Goal: Task Accomplishment & Management: Complete application form

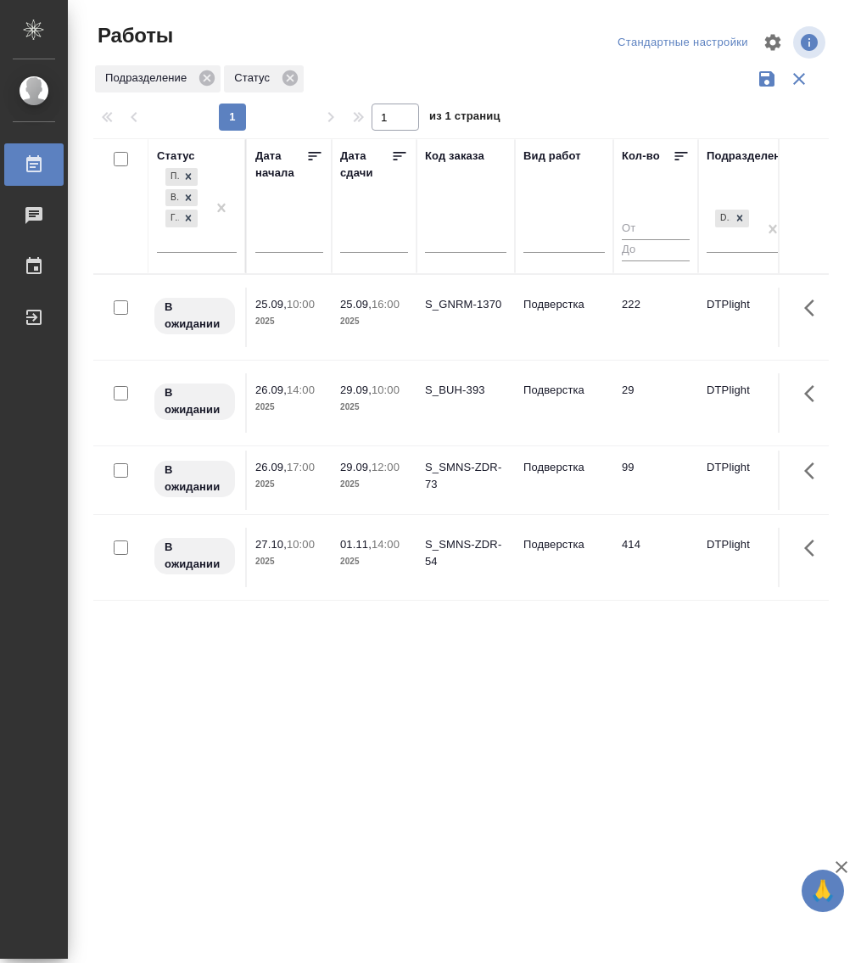
click at [441, 304] on div "S_GNRM-1370" at bounding box center [465, 304] width 81 height 17
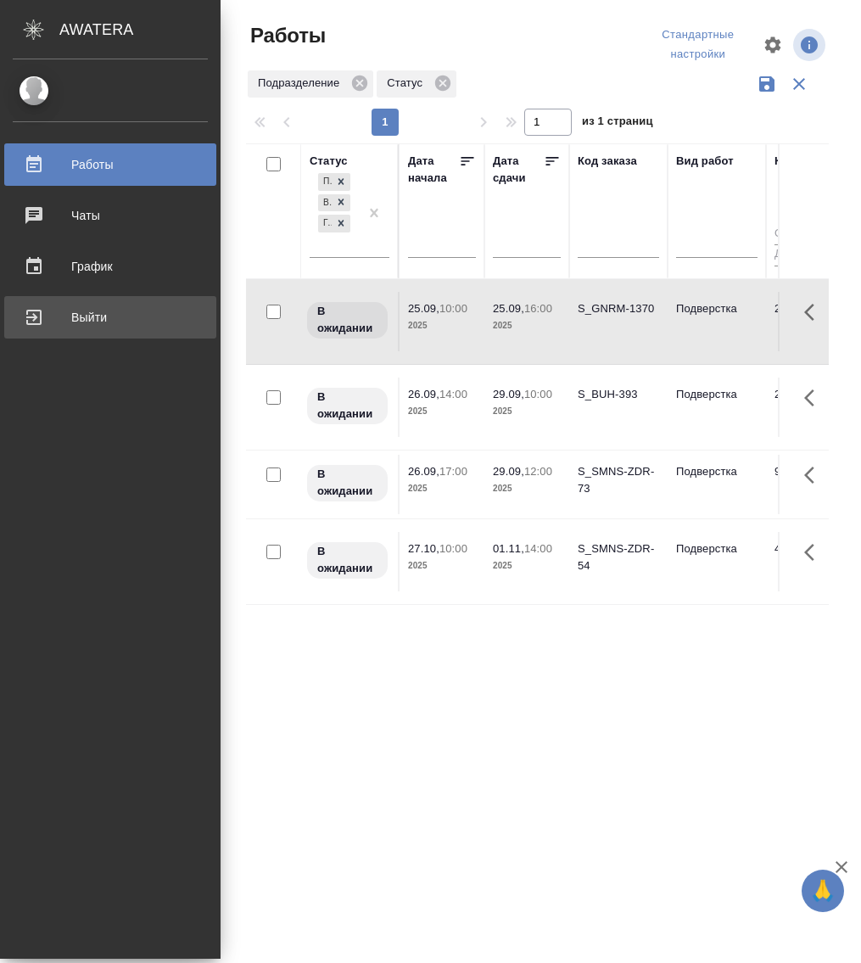
click at [29, 319] on div "Выйти" at bounding box center [110, 316] width 195 height 25
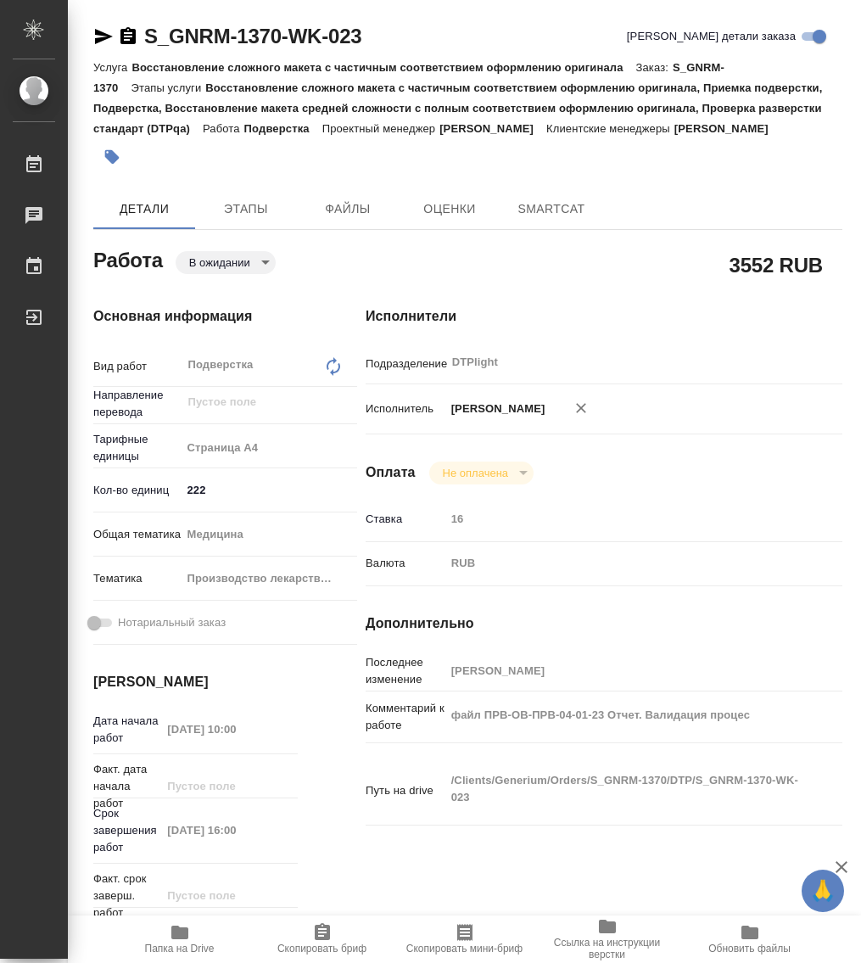
type textarea "x"
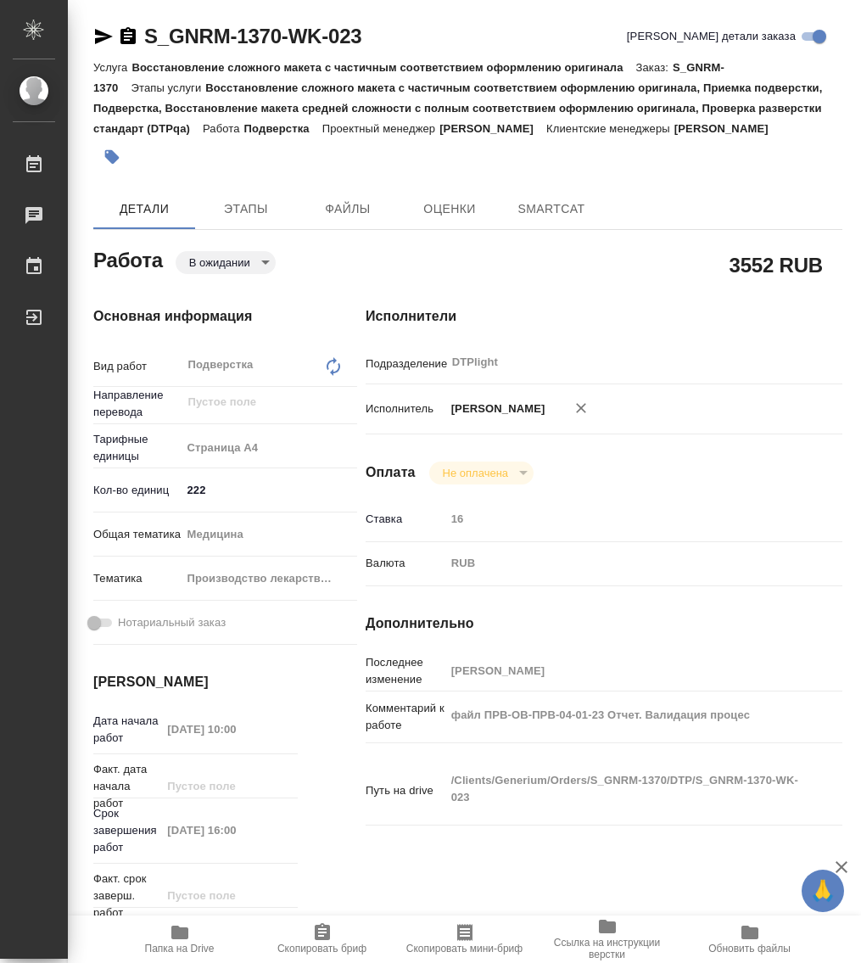
type textarea "x"
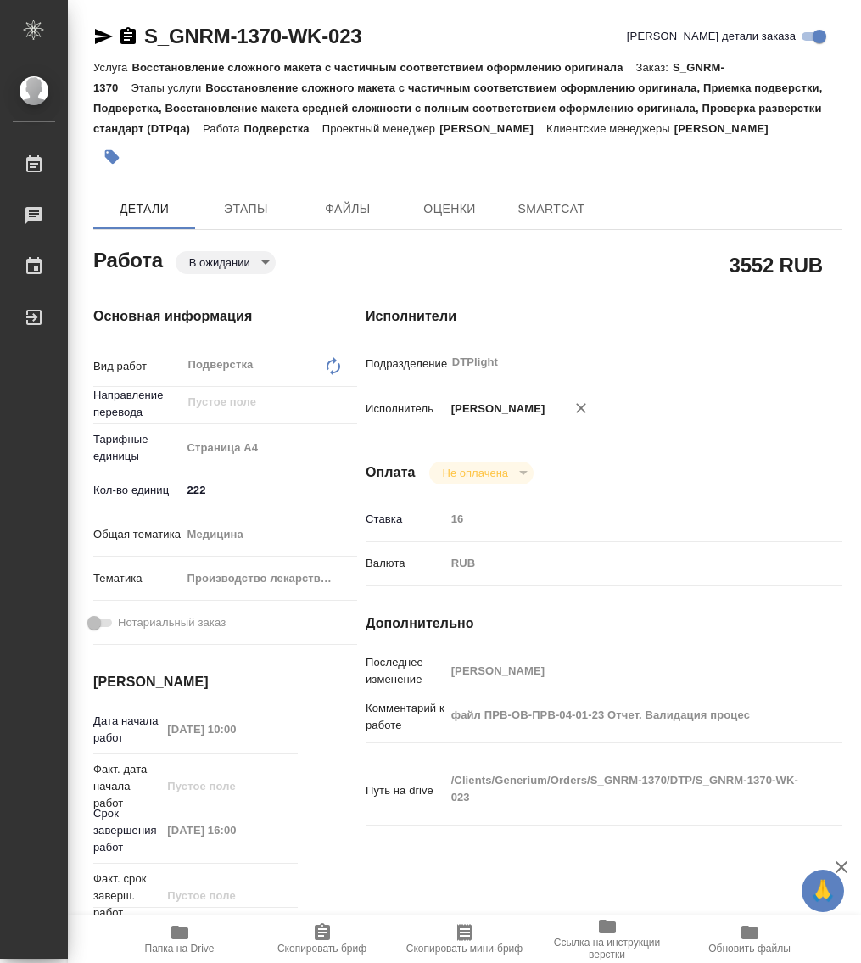
type textarea "x"
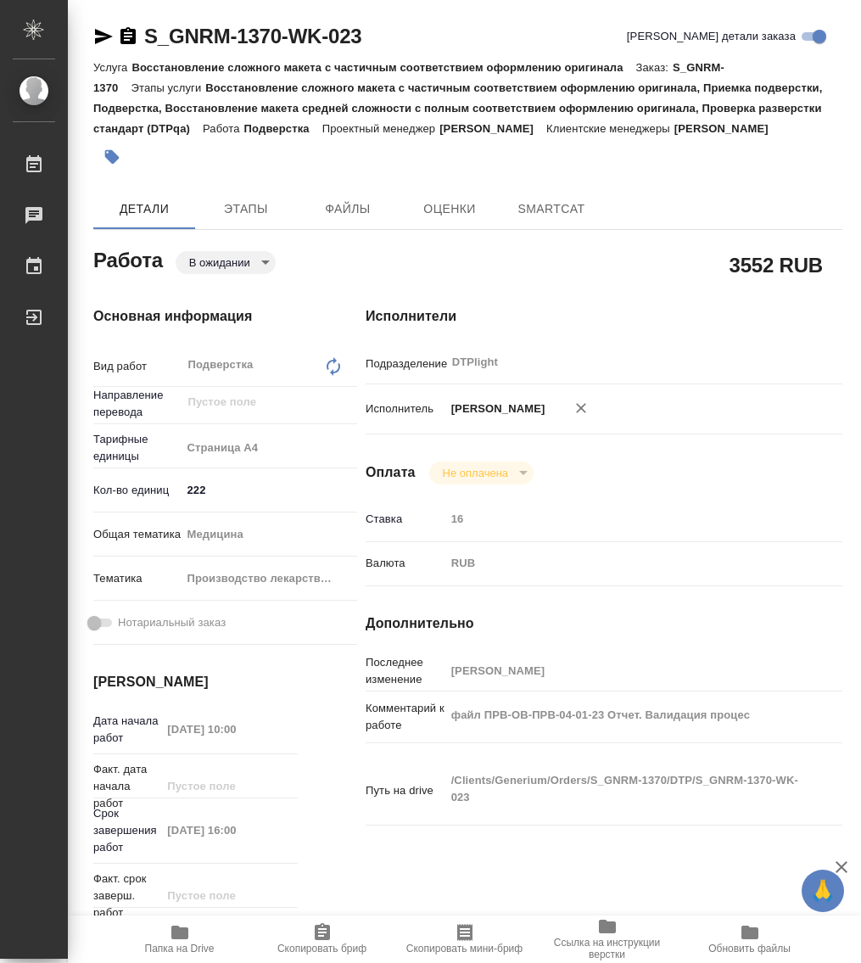
type textarea "x"
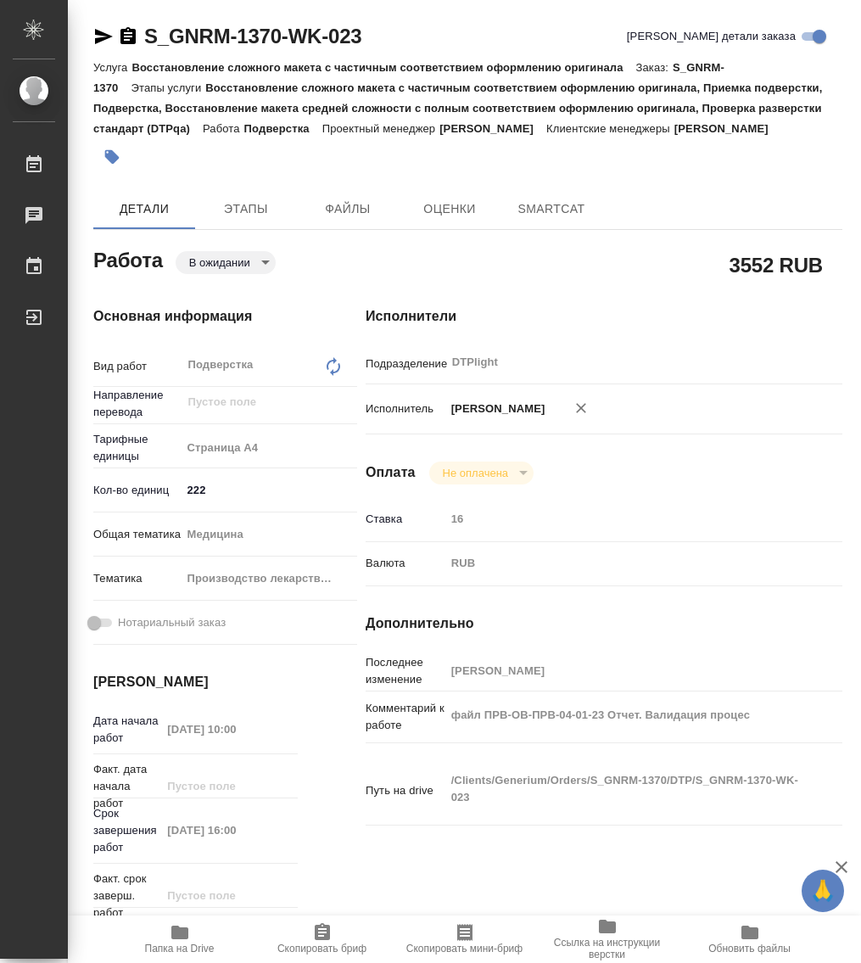
type textarea "x"
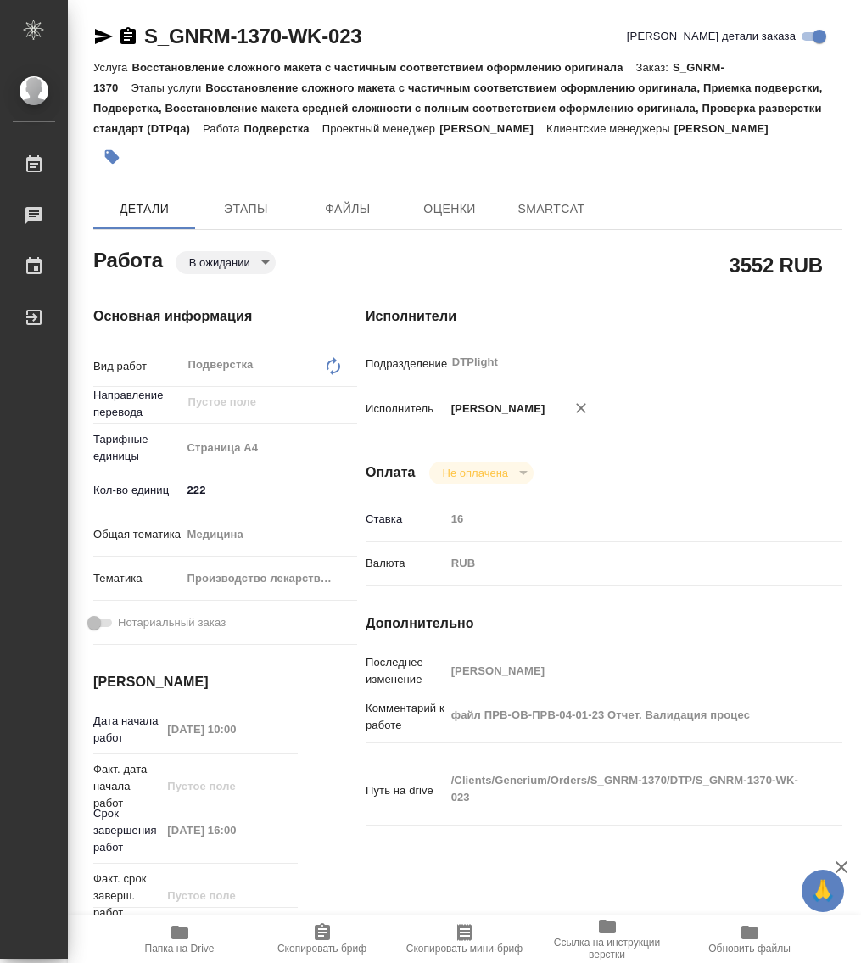
type textarea "x"
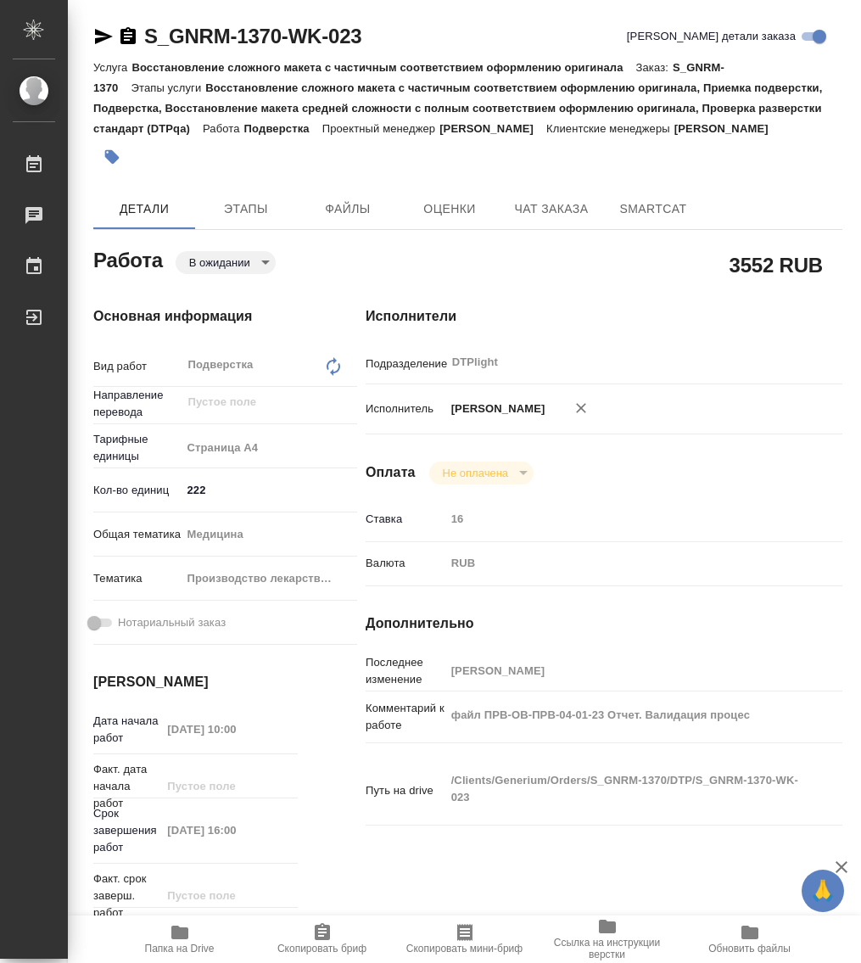
type textarea "x"
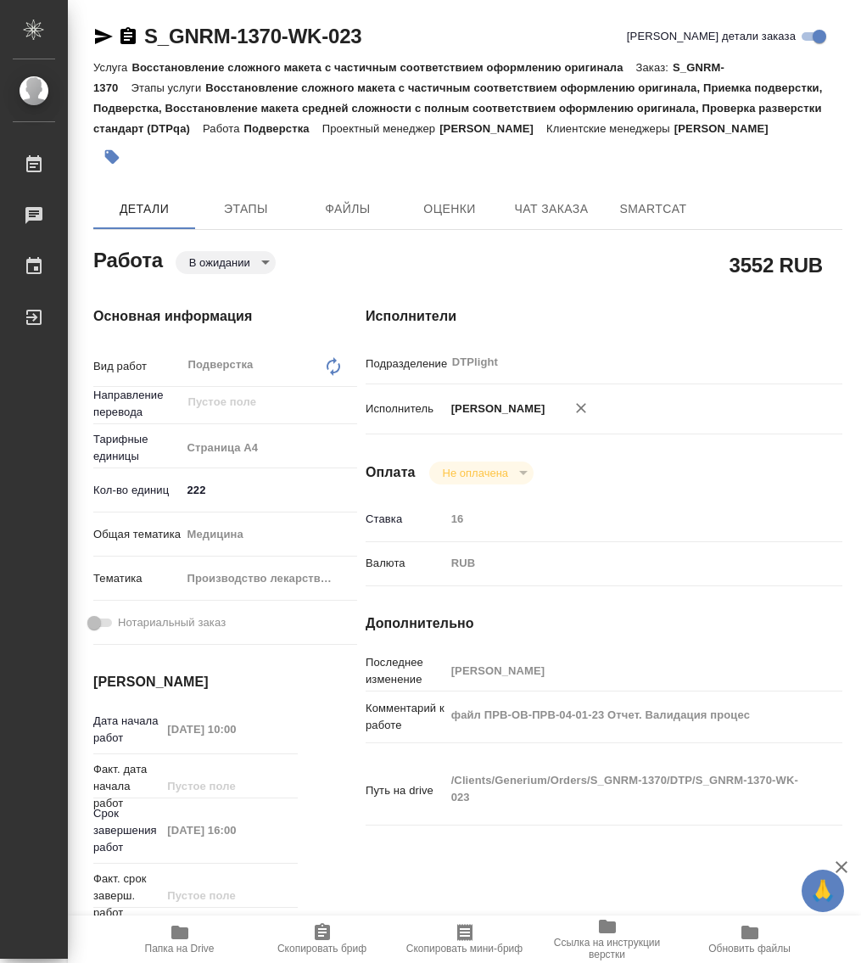
type textarea "x"
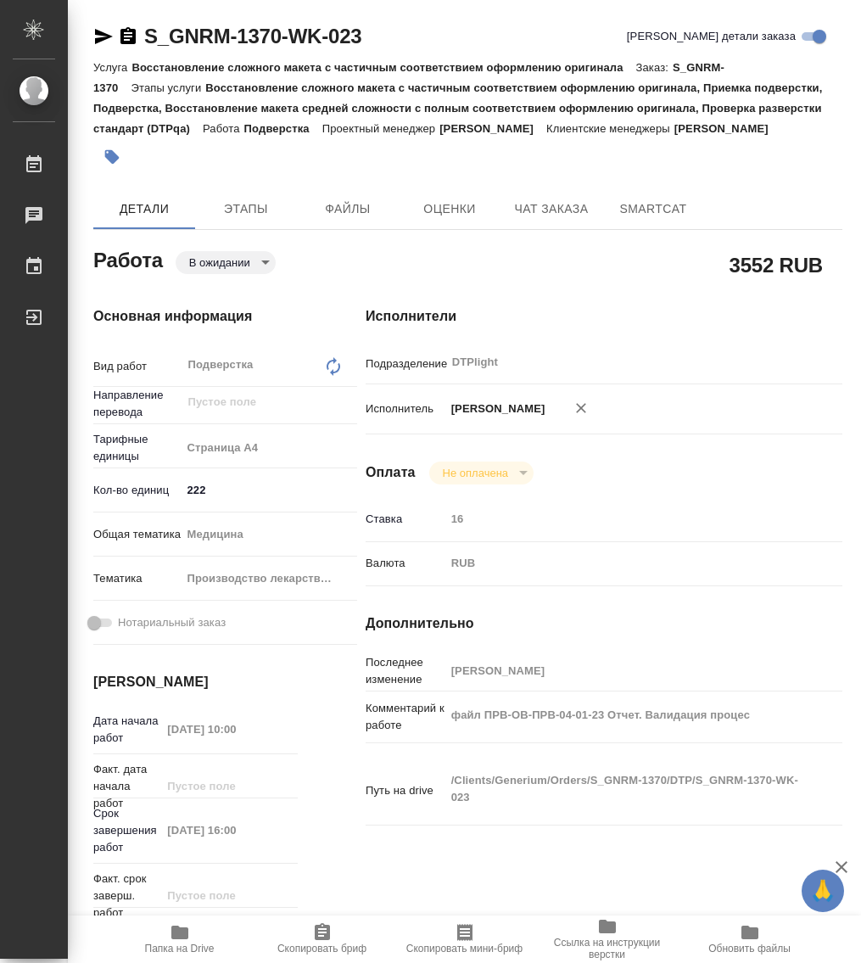
type textarea "x"
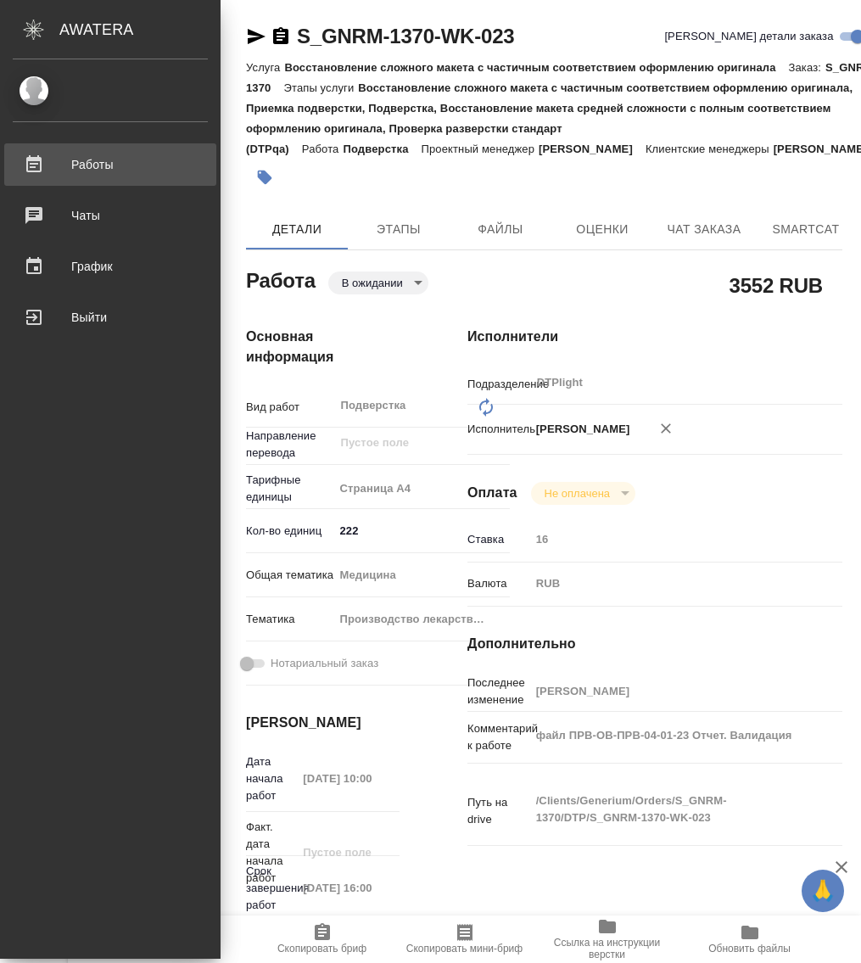
type textarea "x"
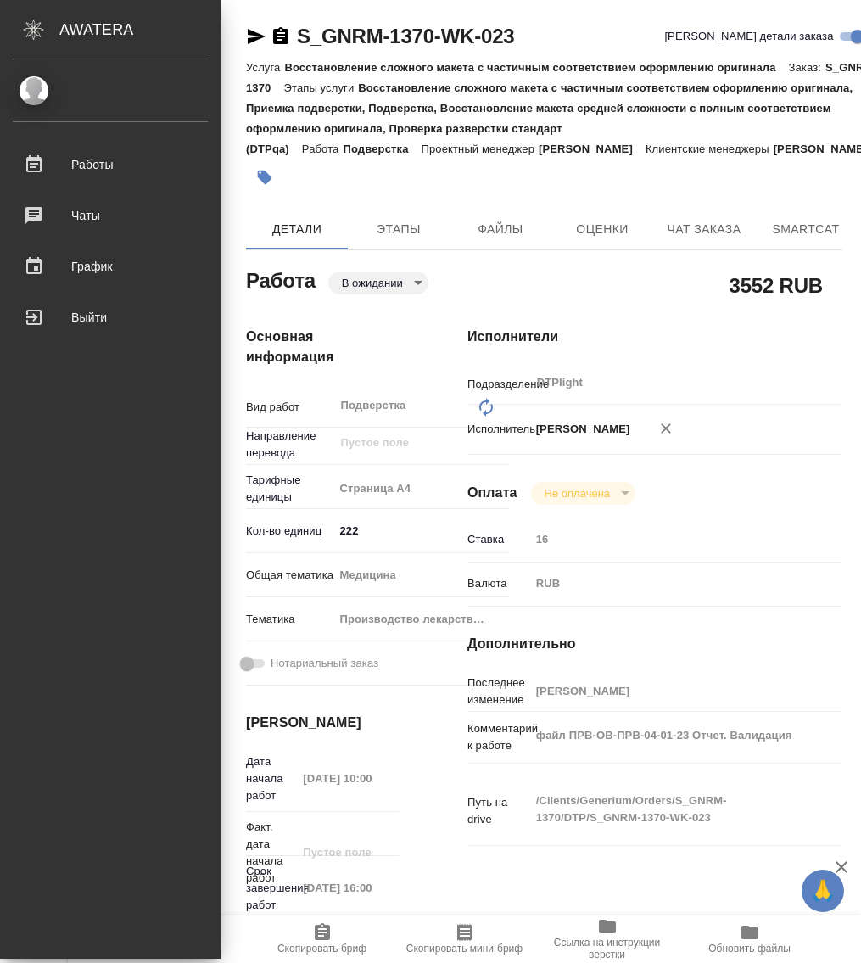
type textarea "x"
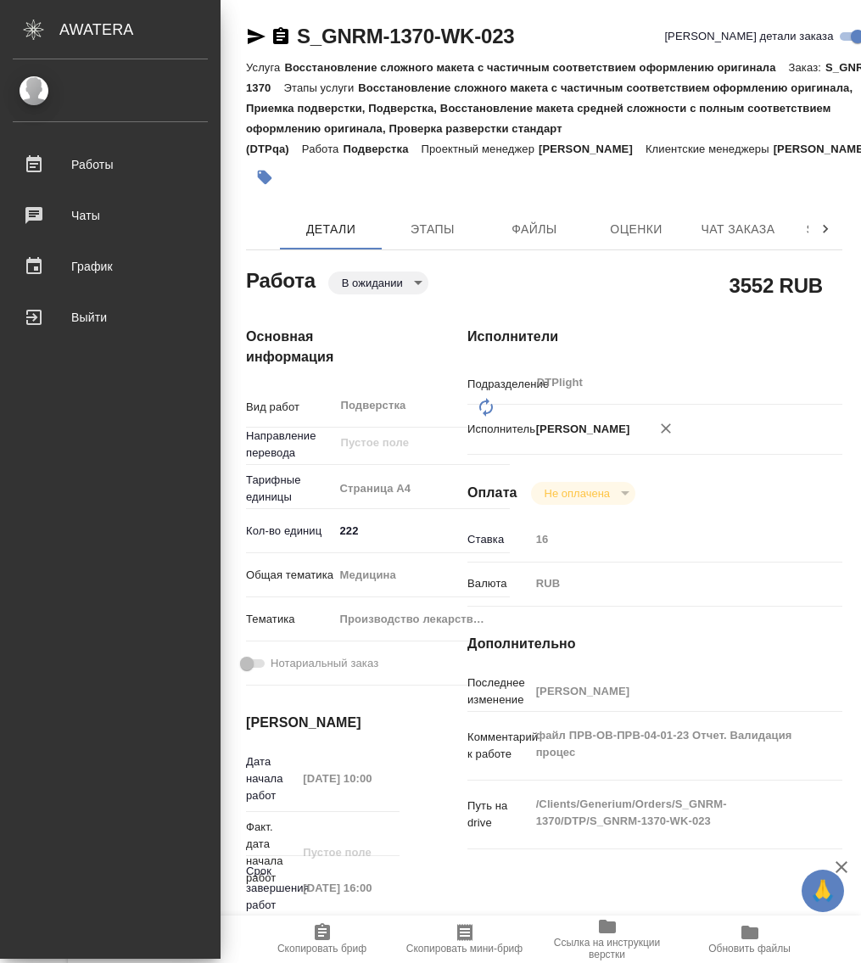
type textarea "x"
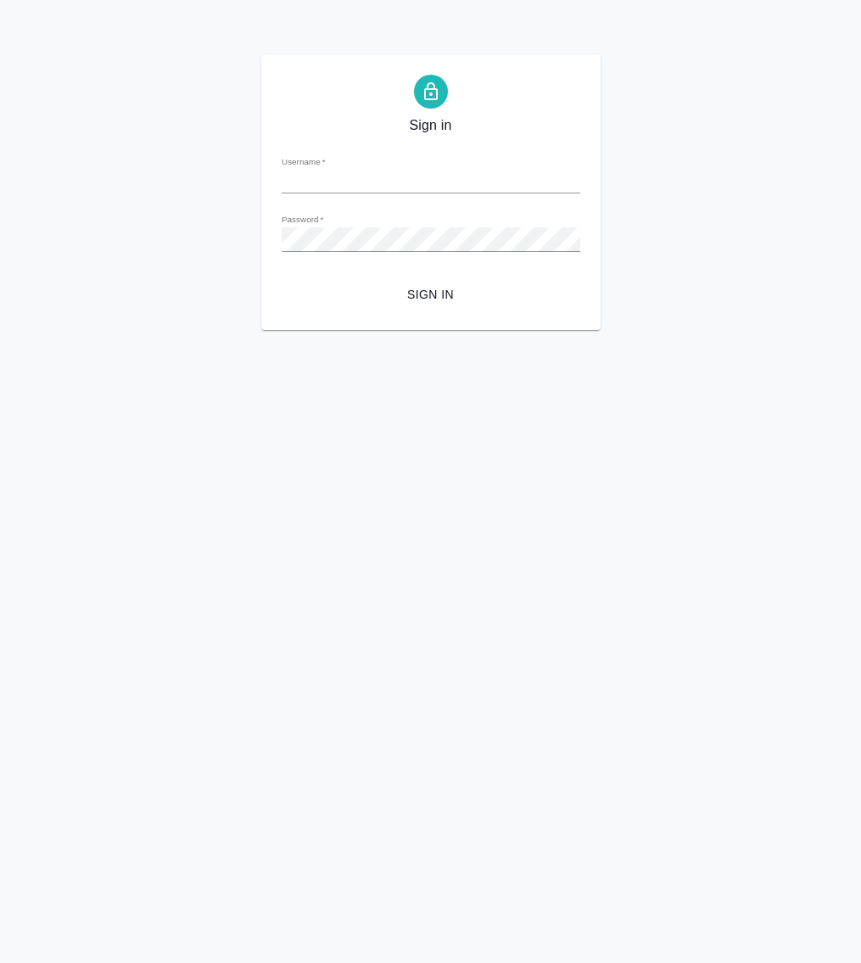
type input "m.guzov@awatera.com"
click at [429, 297] on span "Sign in" at bounding box center [430, 294] width 271 height 21
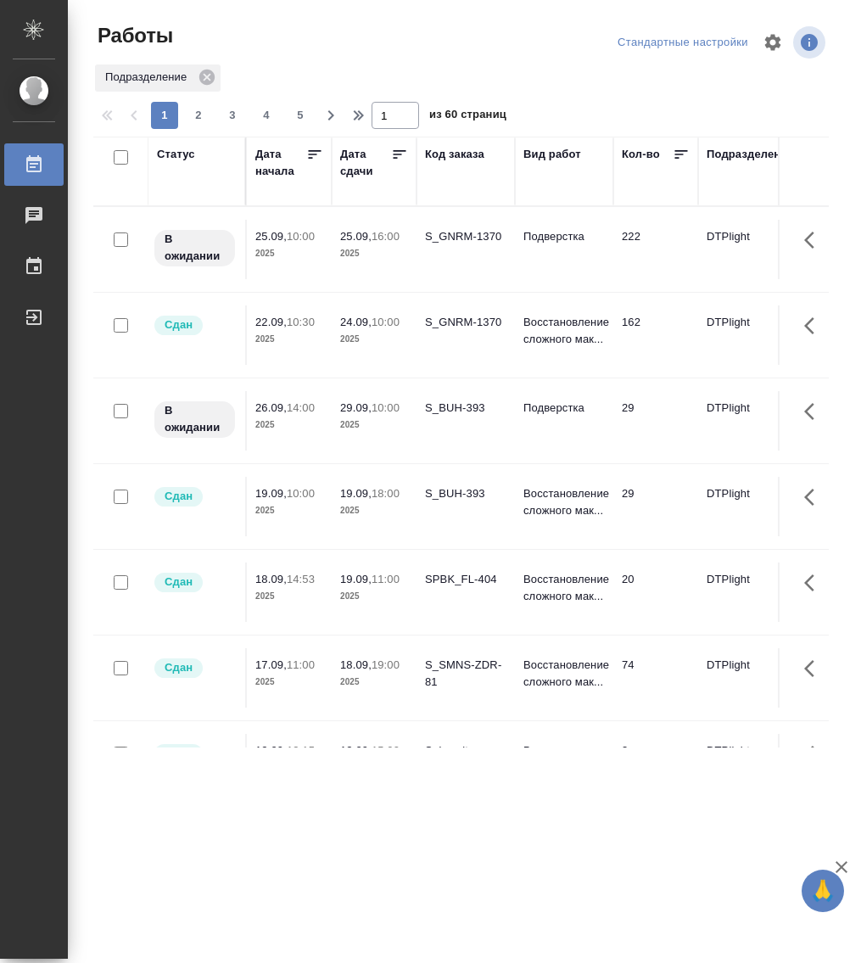
click at [171, 151] on div "Статус" at bounding box center [176, 154] width 38 height 17
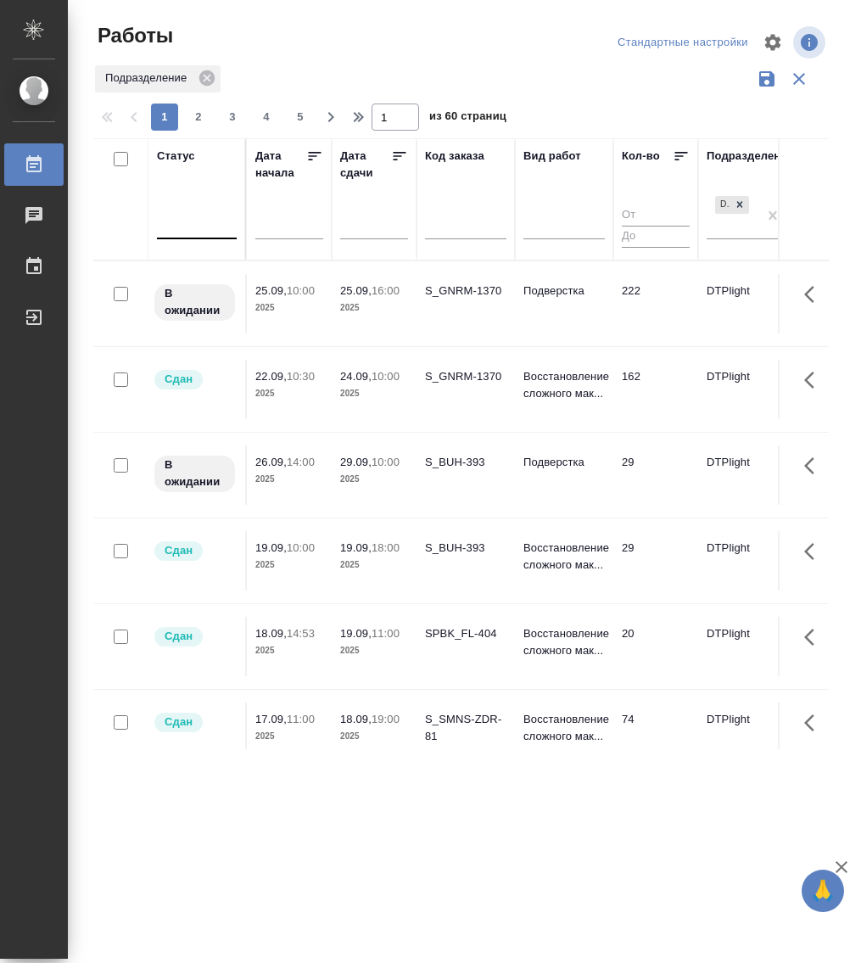
click at [178, 235] on div at bounding box center [197, 223] width 80 height 32
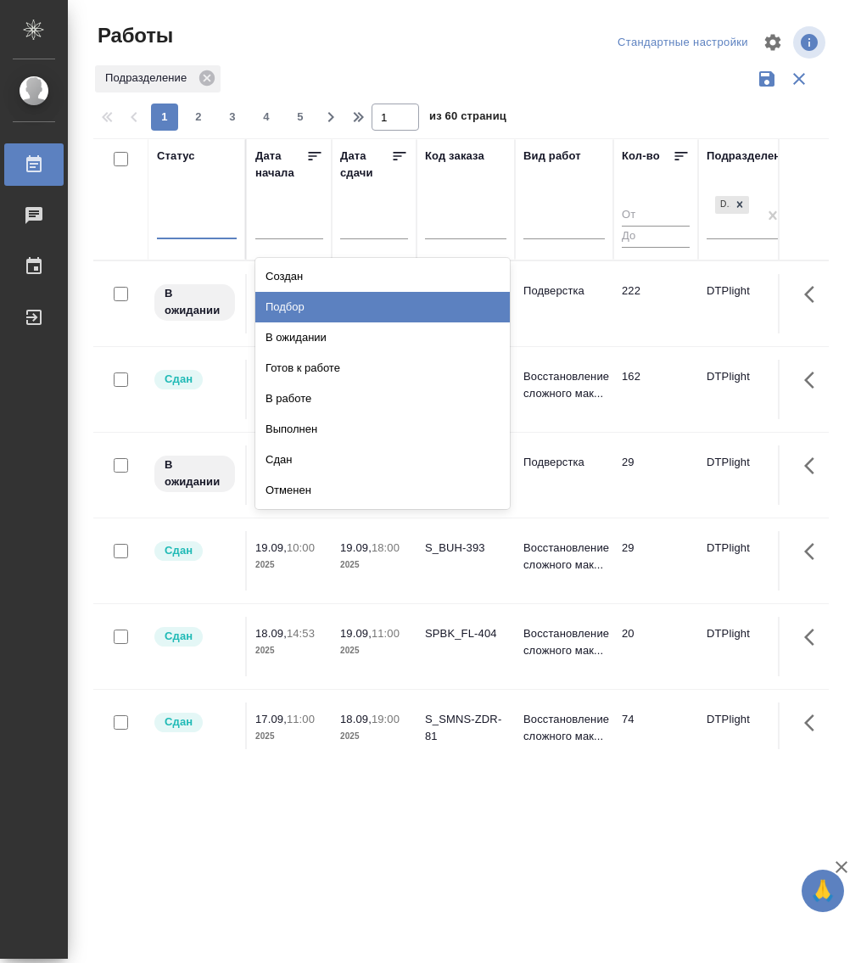
click at [304, 310] on div "Подбор" at bounding box center [382, 307] width 254 height 31
